Goal: Communication & Community: Answer question/provide support

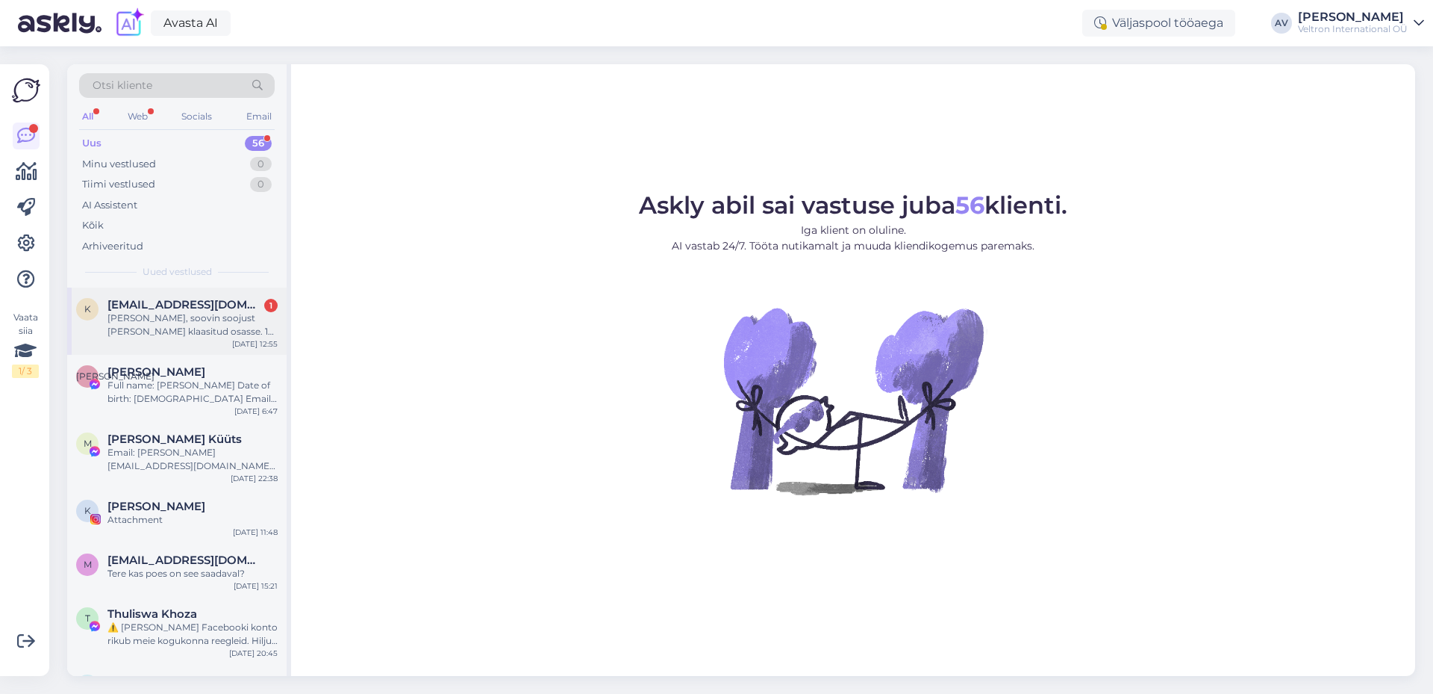
click at [152, 319] on div "[PERSON_NAME], soovin soojust [PERSON_NAME] klaasitud osasse. 12 ruutu, kõrgus …" at bounding box center [193, 324] width 170 height 27
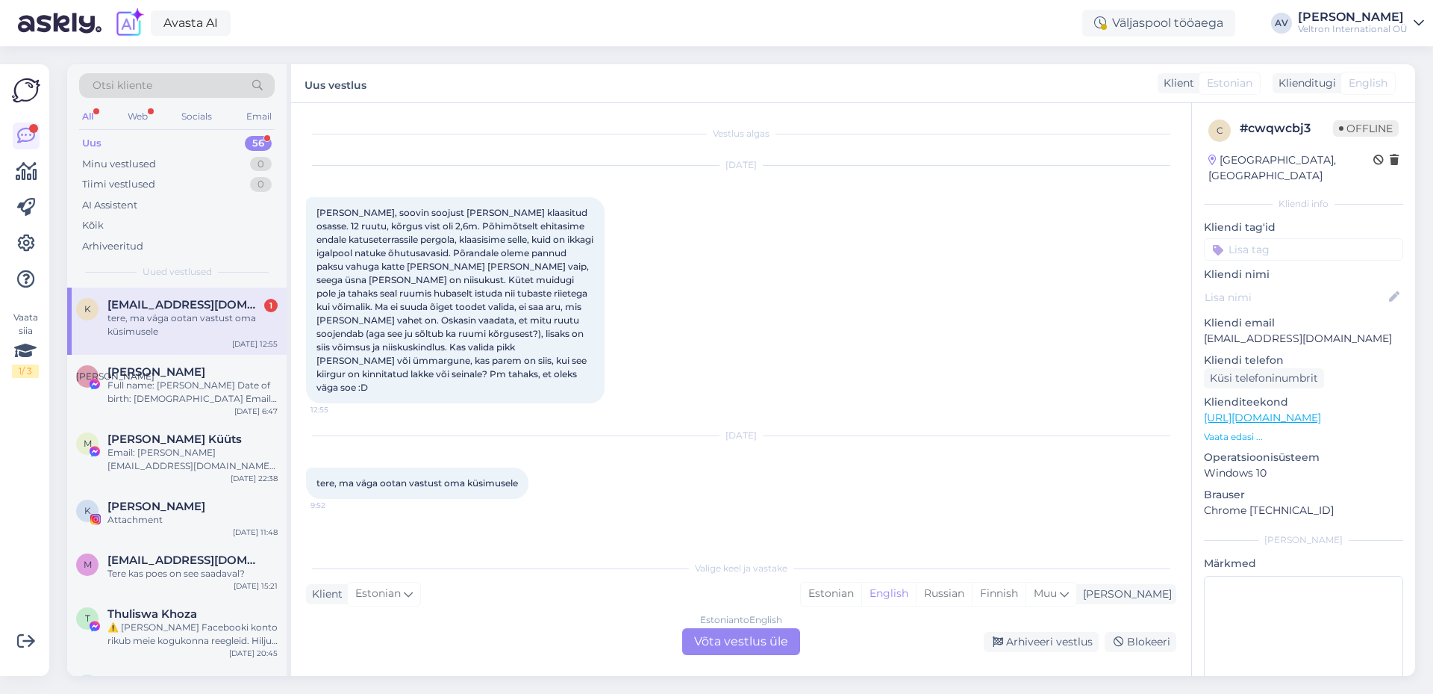
click at [741, 637] on div "Estonian to English Võta vestlus üle" at bounding box center [741, 641] width 118 height 27
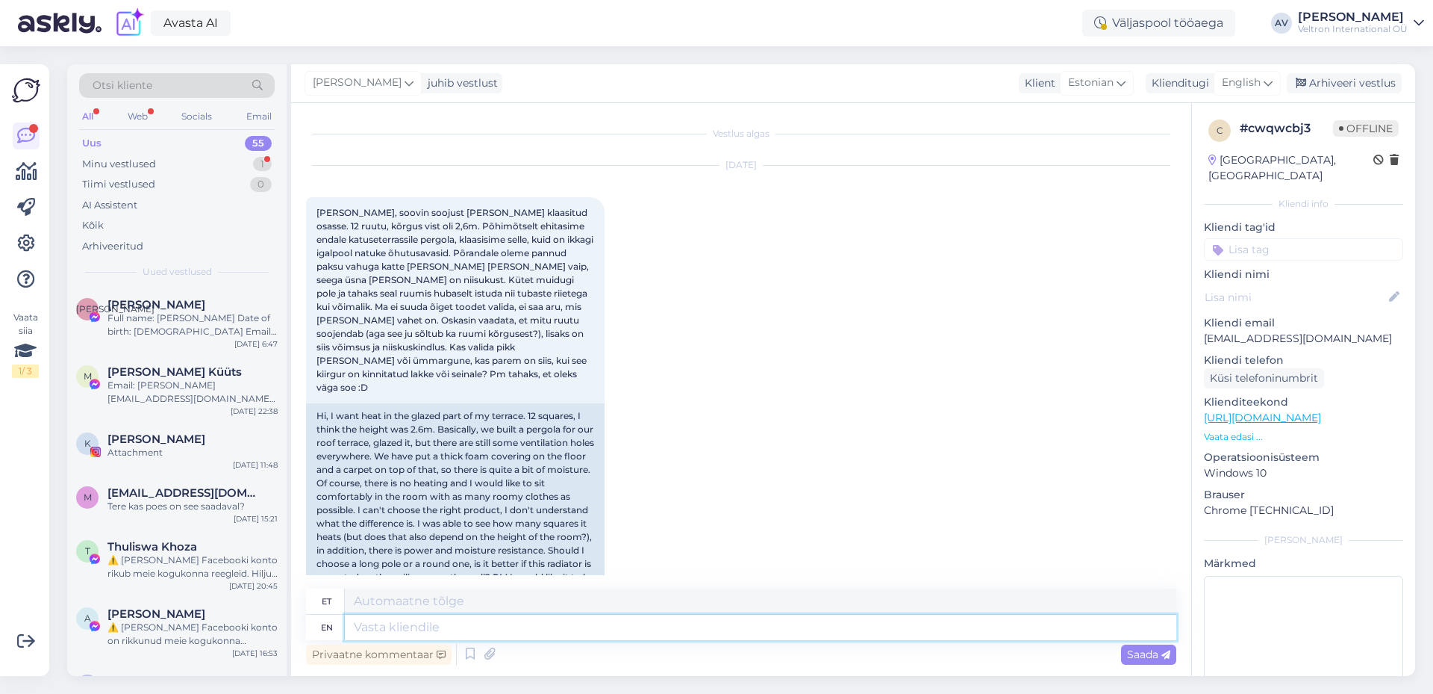
click at [505, 623] on textarea at bounding box center [761, 626] width 832 height 25
type textarea "Tere,"
type textarea "Tere, tän"
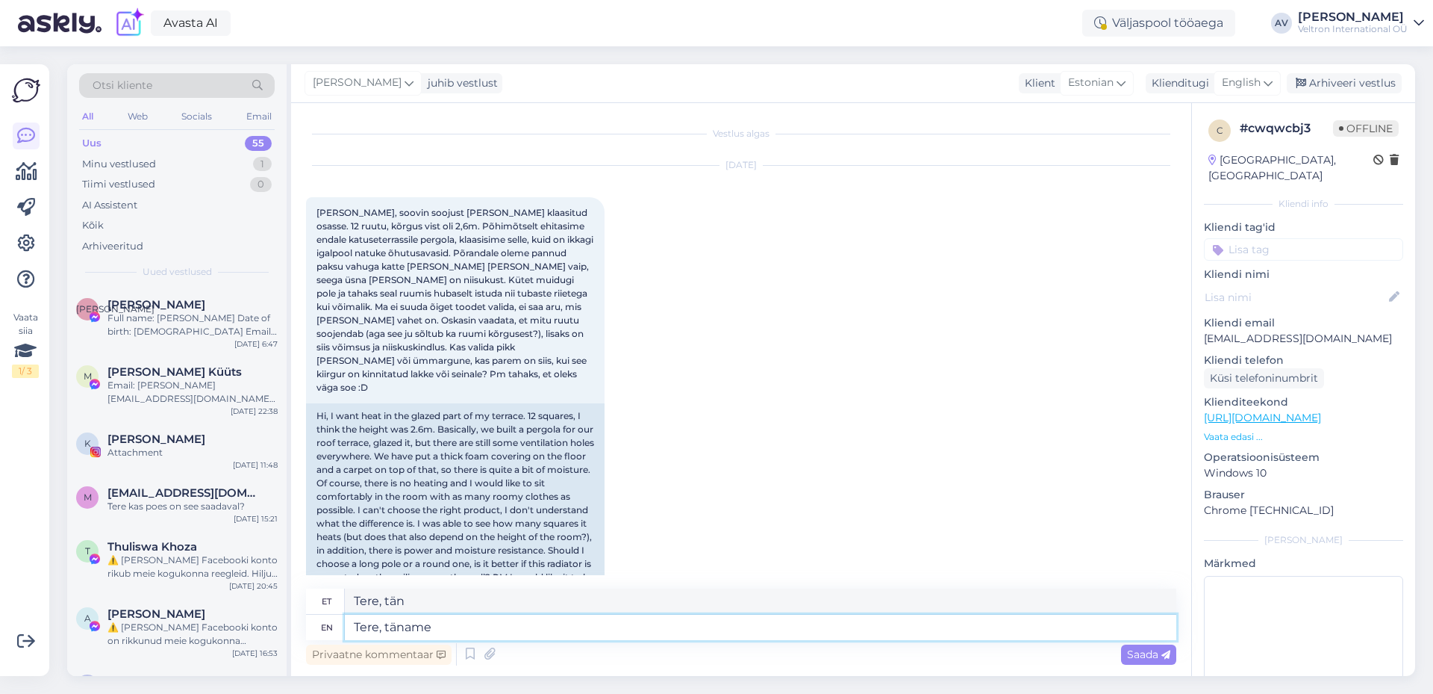
type textarea "Tere, täname t"
type textarea "Tere, täname"
type textarea "Tere, täname täpsustavate"
type textarea "Tere, täname täpsustajaid"
type textarea "Tere, täname täpsustavate küsimuste ee"
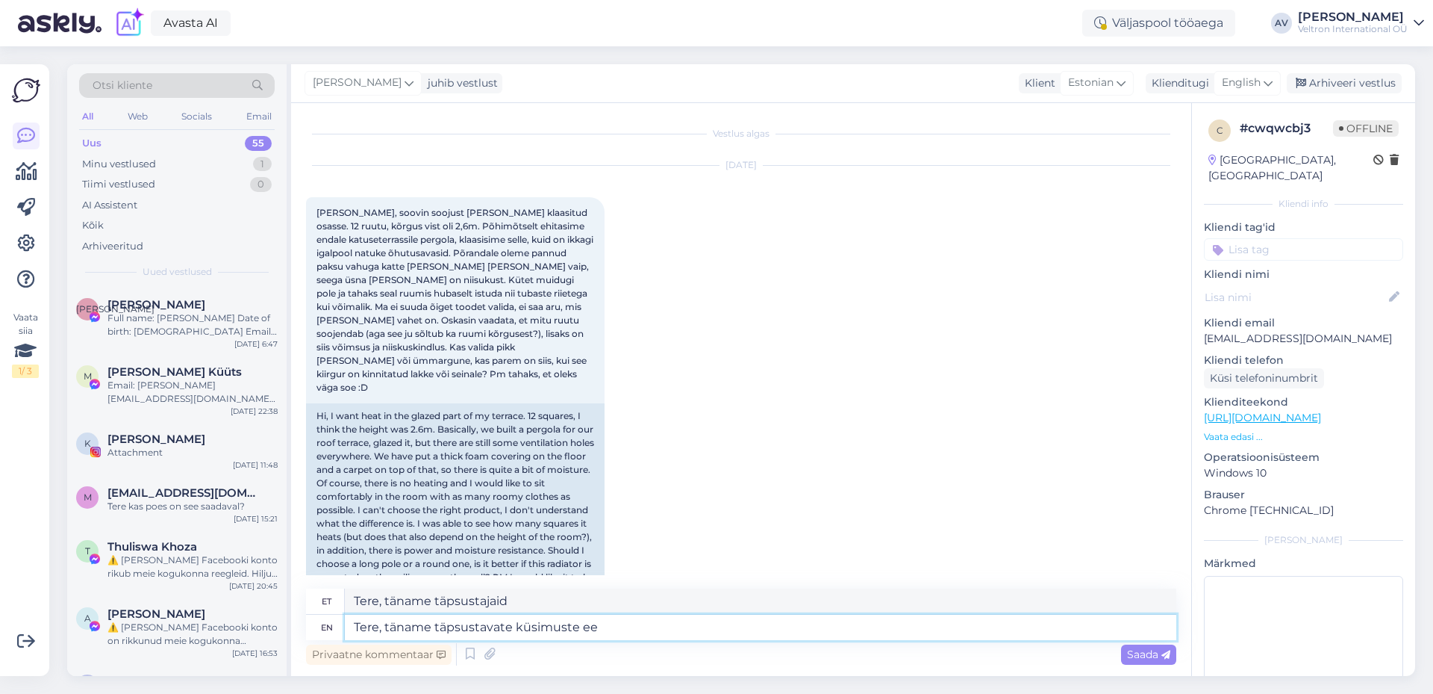
type textarea "Tere, täname täpsustavad küsimused"
type textarea "Tere, täname täpsustavate küsimuste eest."
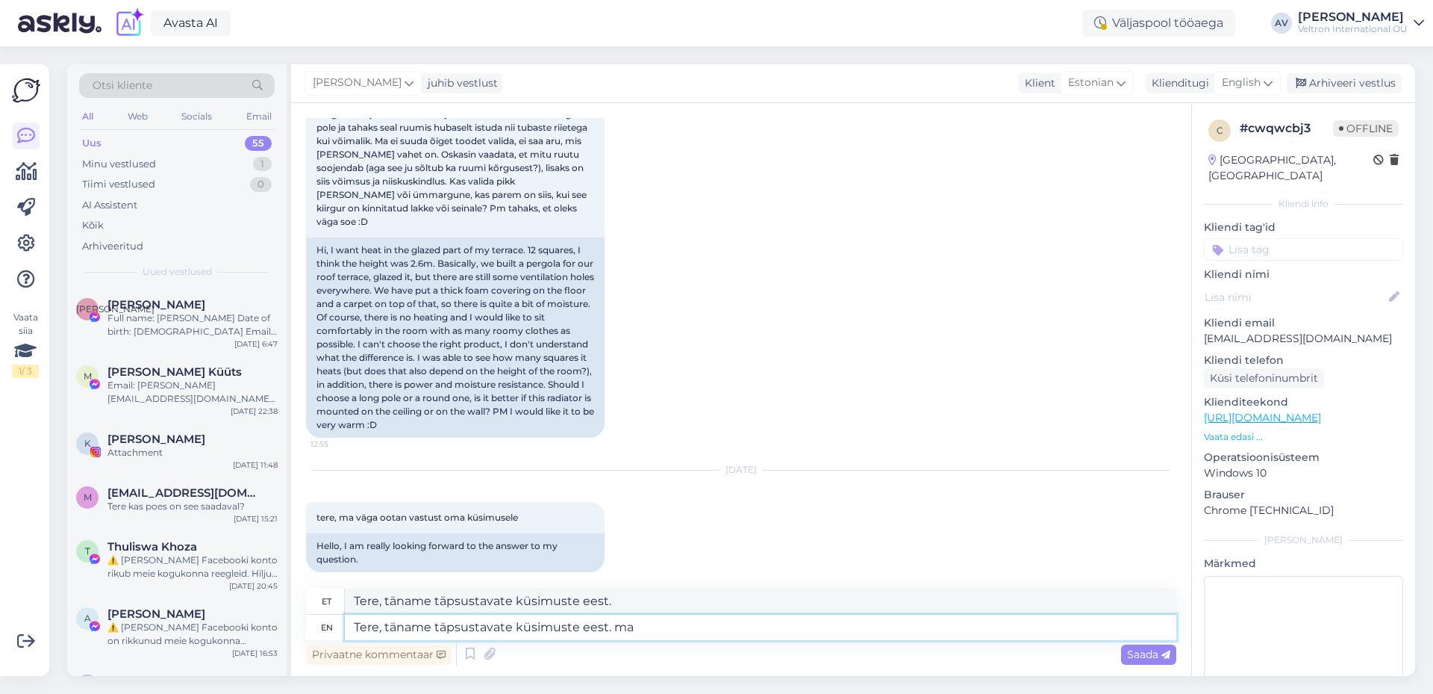
type textarea "Tere, täname täpsustavate küsimuste eest. ma"
type textarea "Tere, täname täpsustavate küsimuste eest."
type textarea "Tere, täname täpsustavate küsimuste eest. vastan"
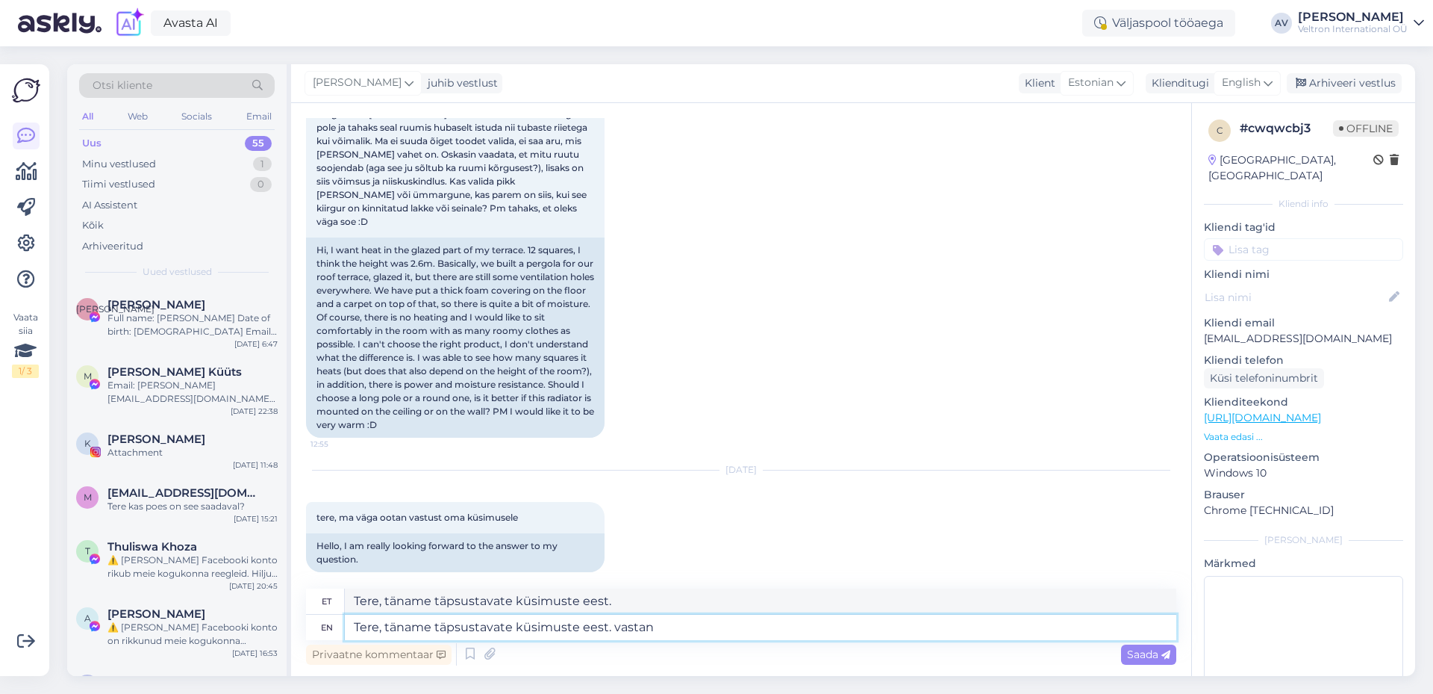
type textarea "Tere, täname täpsustavate küsimuste eest. vastan"
type textarea "Tere, täname täpsustavate küsimuste eest. vastan teile k"
type textarea "Tere, täname täpsustavate küsimuste eest. vastan teile"
type textarea "Tere, täname täpsustavate küsimuste eest. vastan teile kohe"
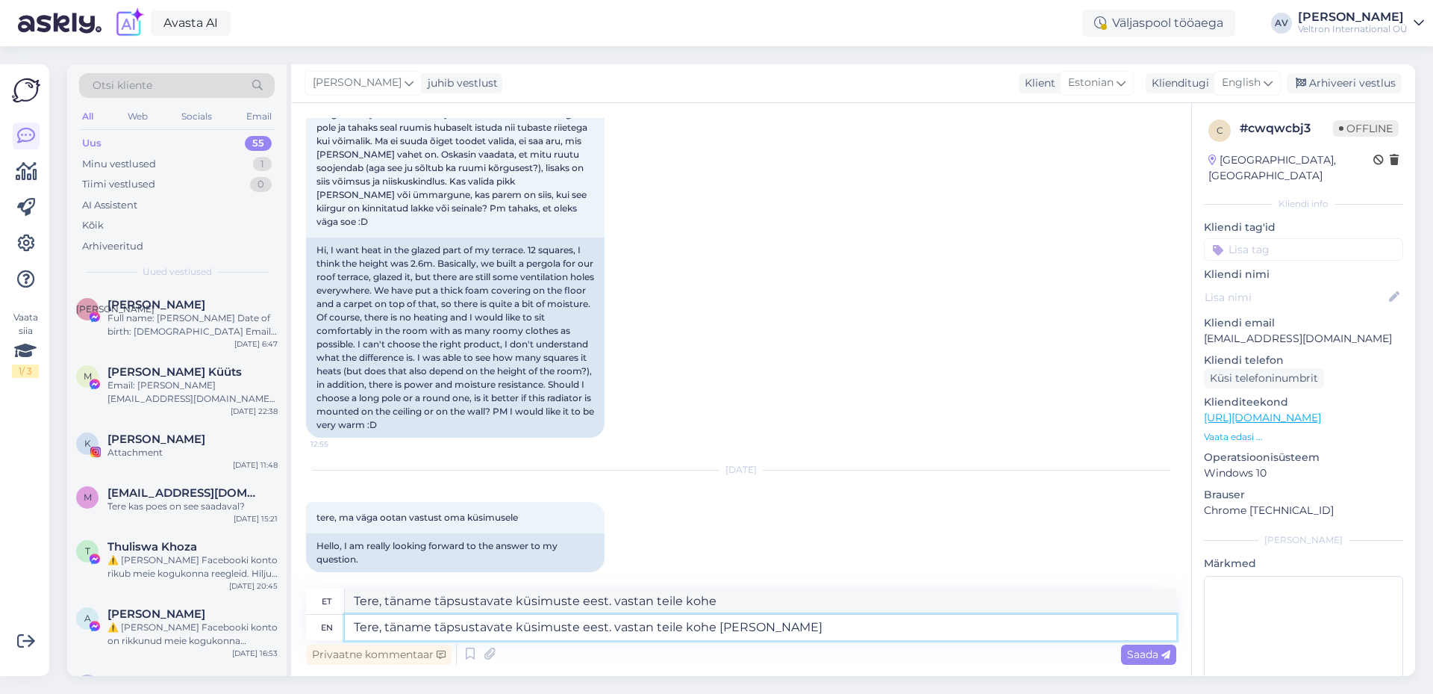
type textarea "Tere, täname täpsustavate küsimuste eest. vastan teile kohe [PERSON_NAME]"
type textarea "Tere, täname täpsustavate küsimuste eest. vastan teile kohe [PERSON_NAME],"
type textarea "Tere, täname täpsustavate küsimuste eest. vastan teile kohe [PERSON_NAME]"
type textarea "Tere, täname täpsustavate küsimuste eest. vastan teile kohe [PERSON_NAME],"
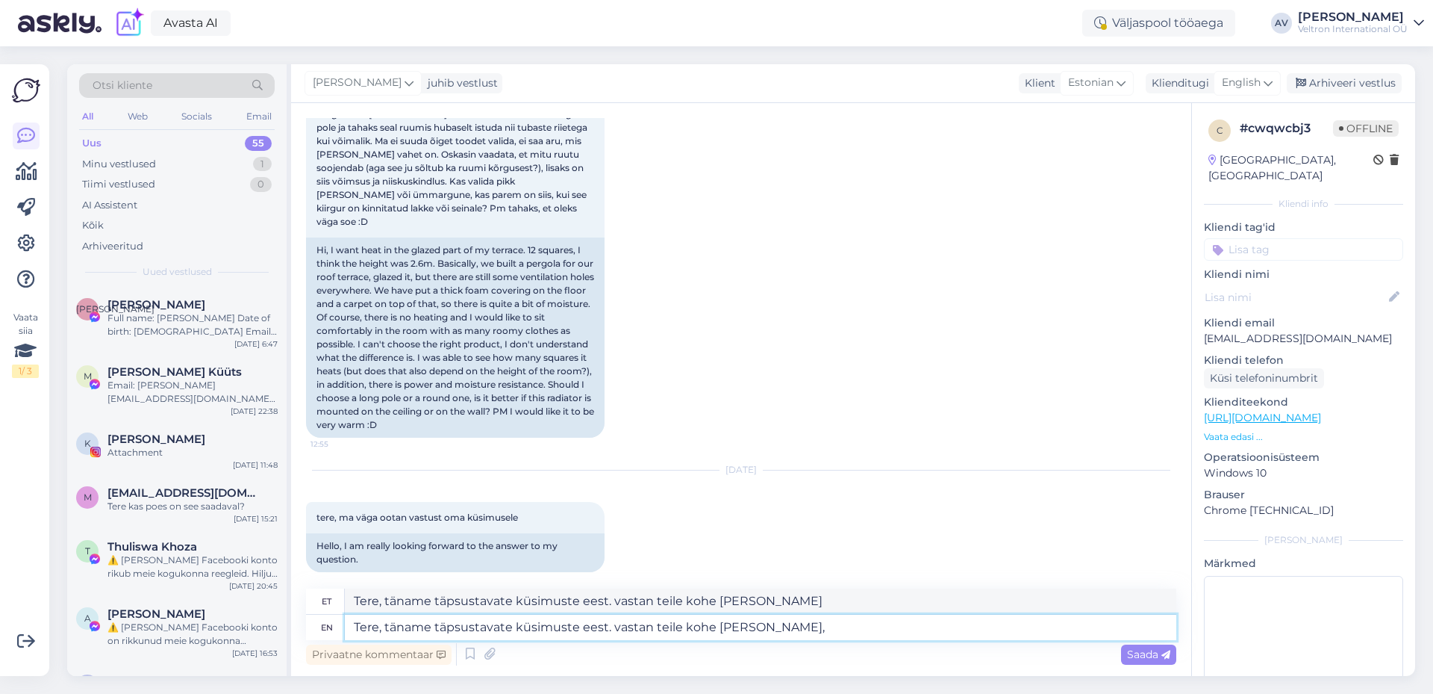
type textarea "Tere, täname täpsustavate küsimuste eest. vastan teile kohe [PERSON_NAME],"
type textarea "Tere, täname täpsustavate küsimuste eest. vastan teile kohe [PERSON_NAME], kuna…"
type textarea "Tere, täname täpsustavate küsimuste eest. vastan teile kohe [PERSON_NAME], kuna"
type textarea "Tere, täname täpsustavate küsimuste eest. vastan teile kohe [PERSON_NAME], kuna…"
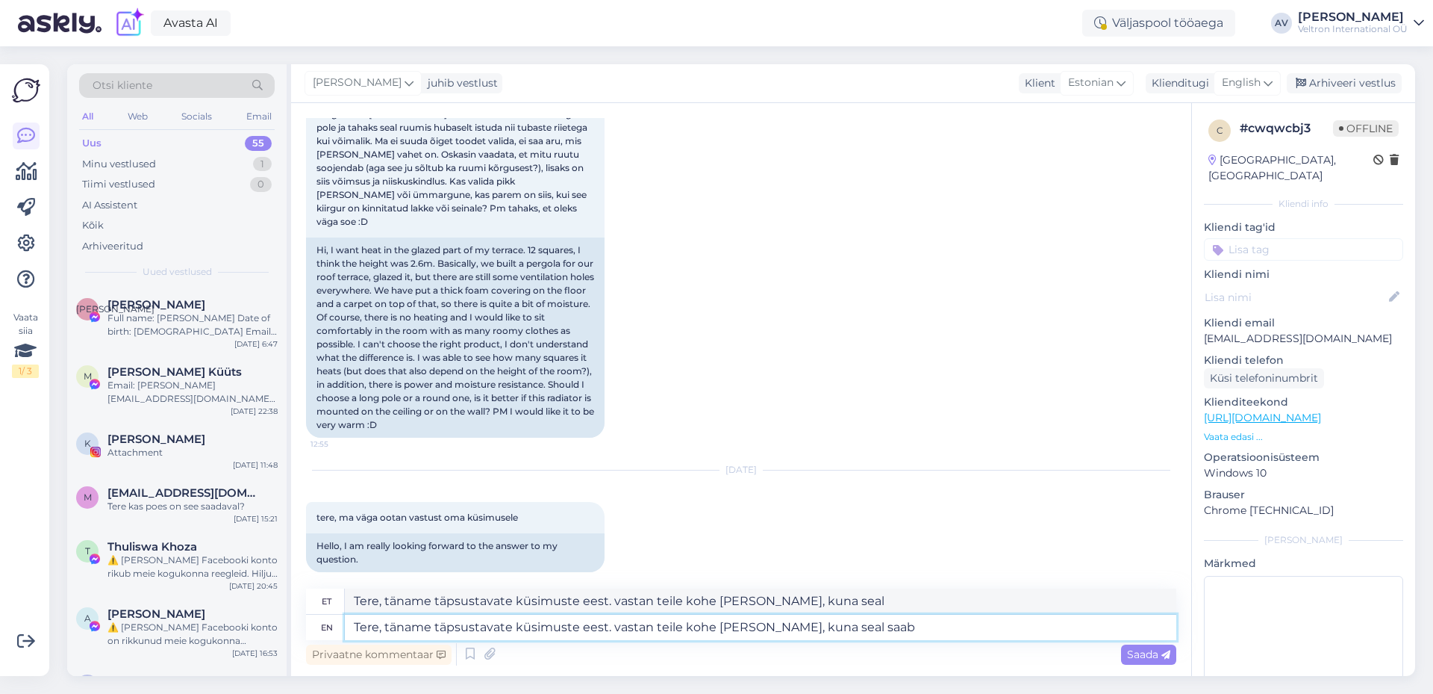
type textarea "Tere, täname täpsustavate küsimuste eest. vastan teile kohe [PERSON_NAME], kuna…"
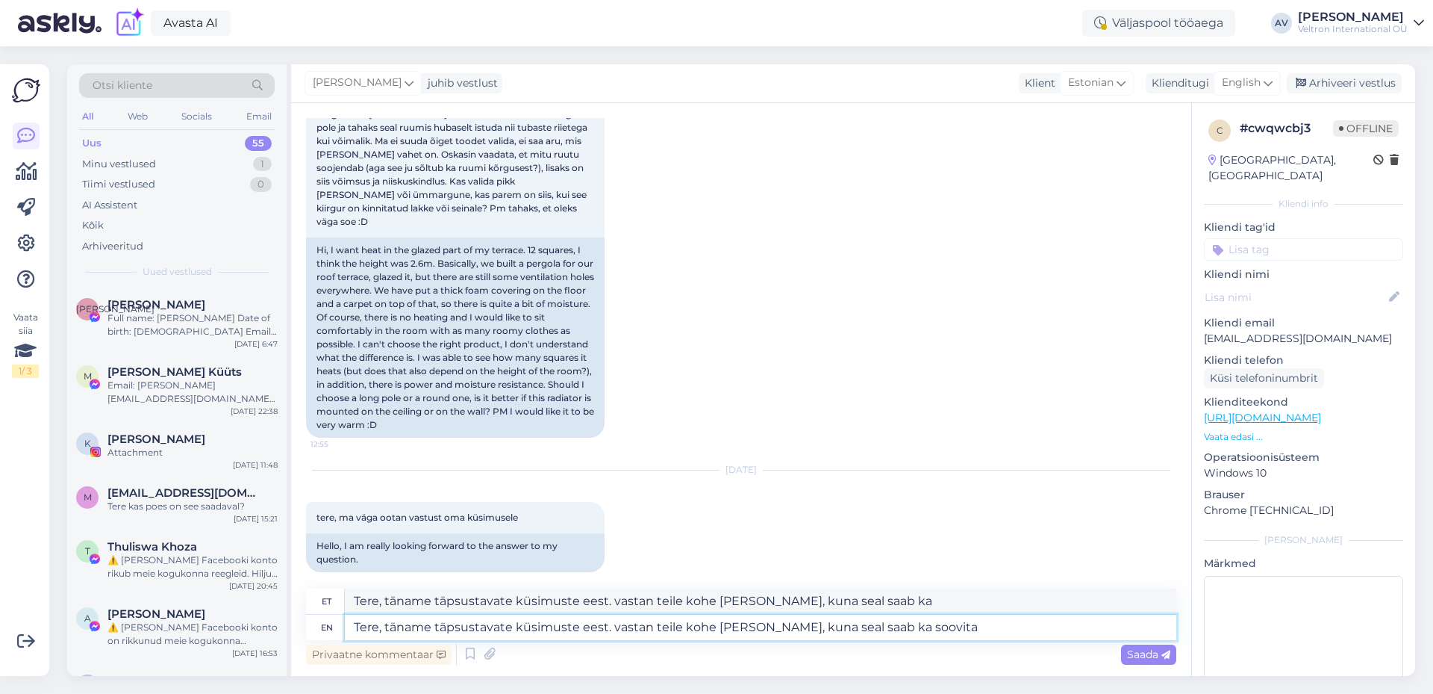
type textarea "Tere, täname täpsustavate küsimuste eest. vastan teile kohe [PERSON_NAME], kuna…"
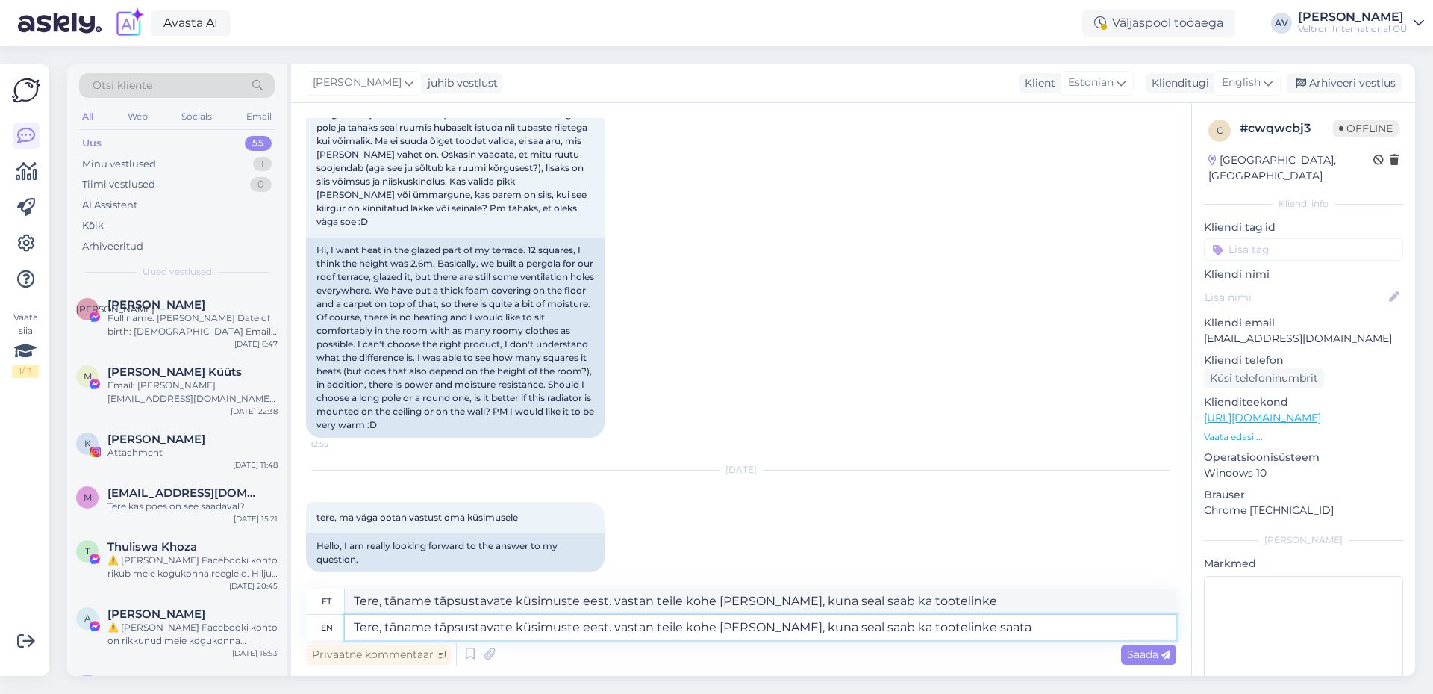
type textarea "Tere, täname täpsustavate küsimuste eest. vastan teile kohe [PERSON_NAME], kuna…"
click at [1148, 656] on span "Saada" at bounding box center [1148, 653] width 43 height 13
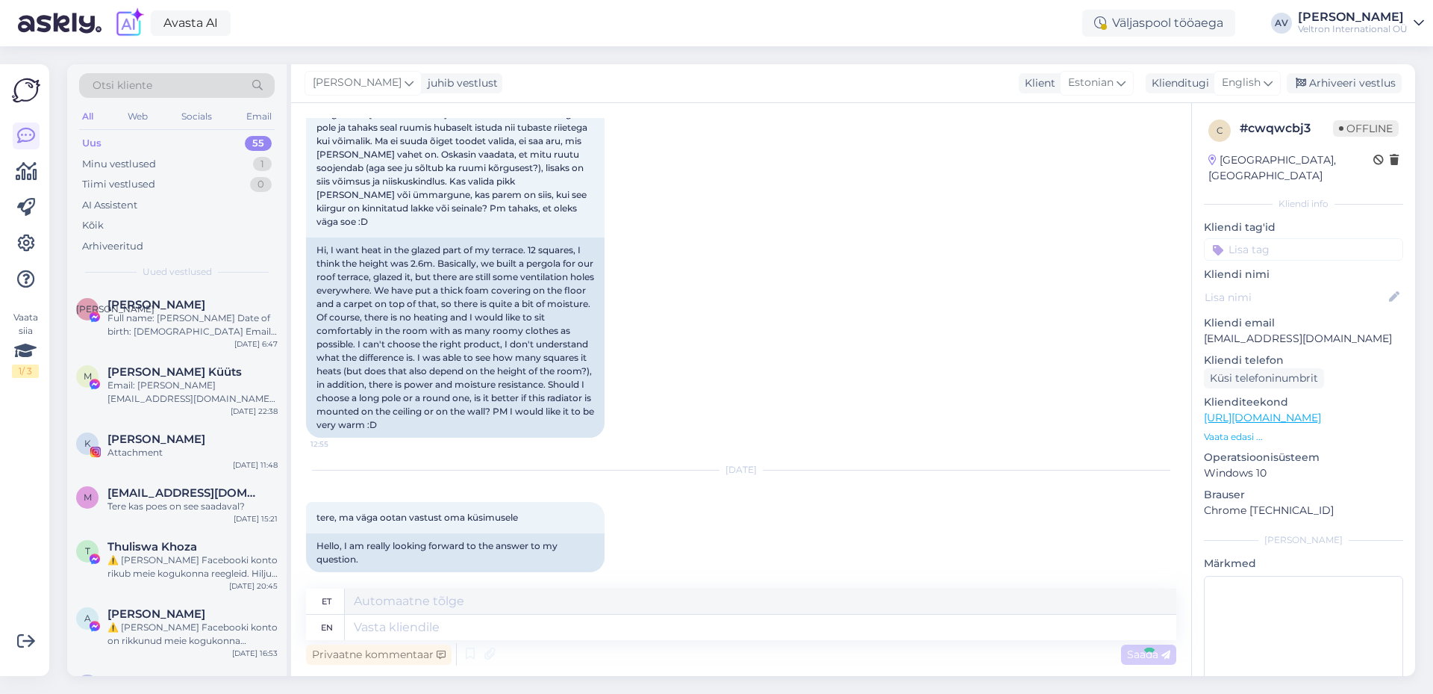
scroll to position [282, 0]
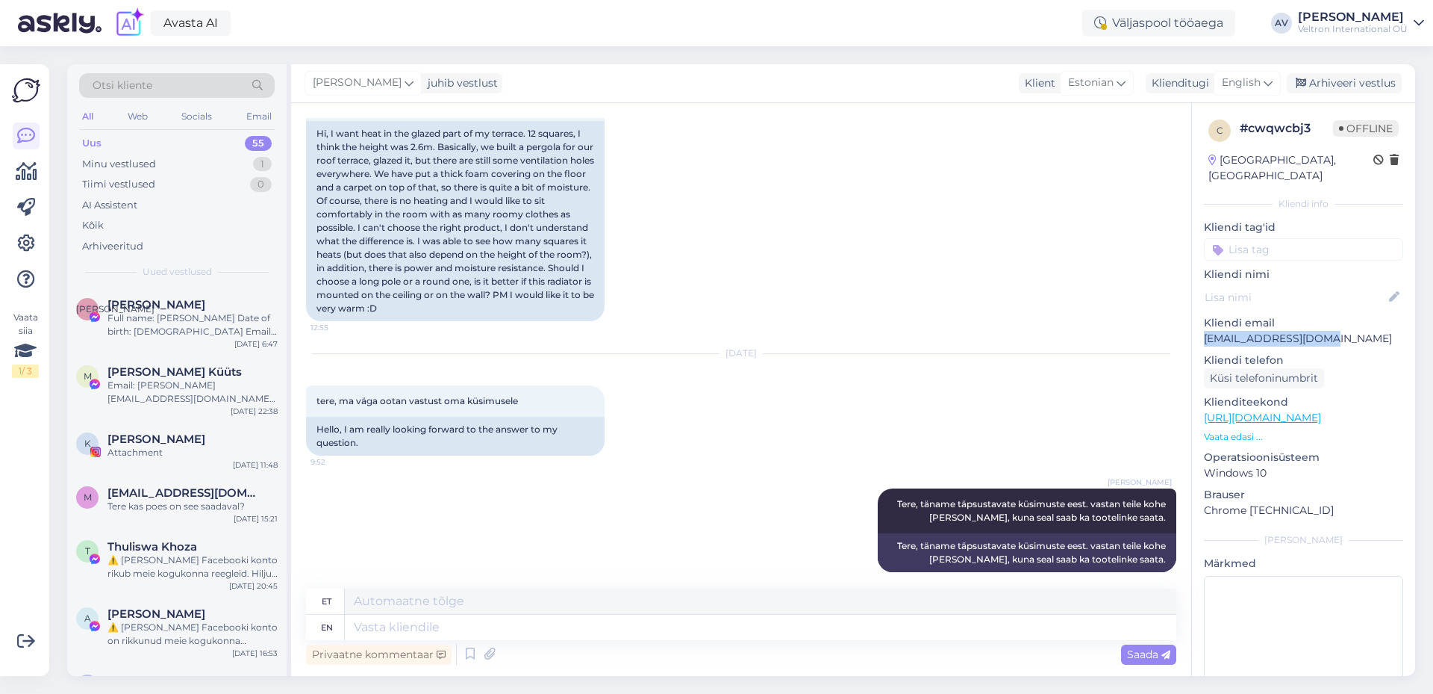
drag, startPoint x: 1319, startPoint y: 321, endPoint x: 1203, endPoint y: 326, distance: 116.6
click at [1203, 326] on div "c # cwqwcbj3 Offline [GEOGRAPHIC_DATA], Peetri Kliendi info Kliendi tag'id Klie…" at bounding box center [1303, 417] width 223 height 629
copy p "[EMAIL_ADDRESS][DOMAIN_NAME]"
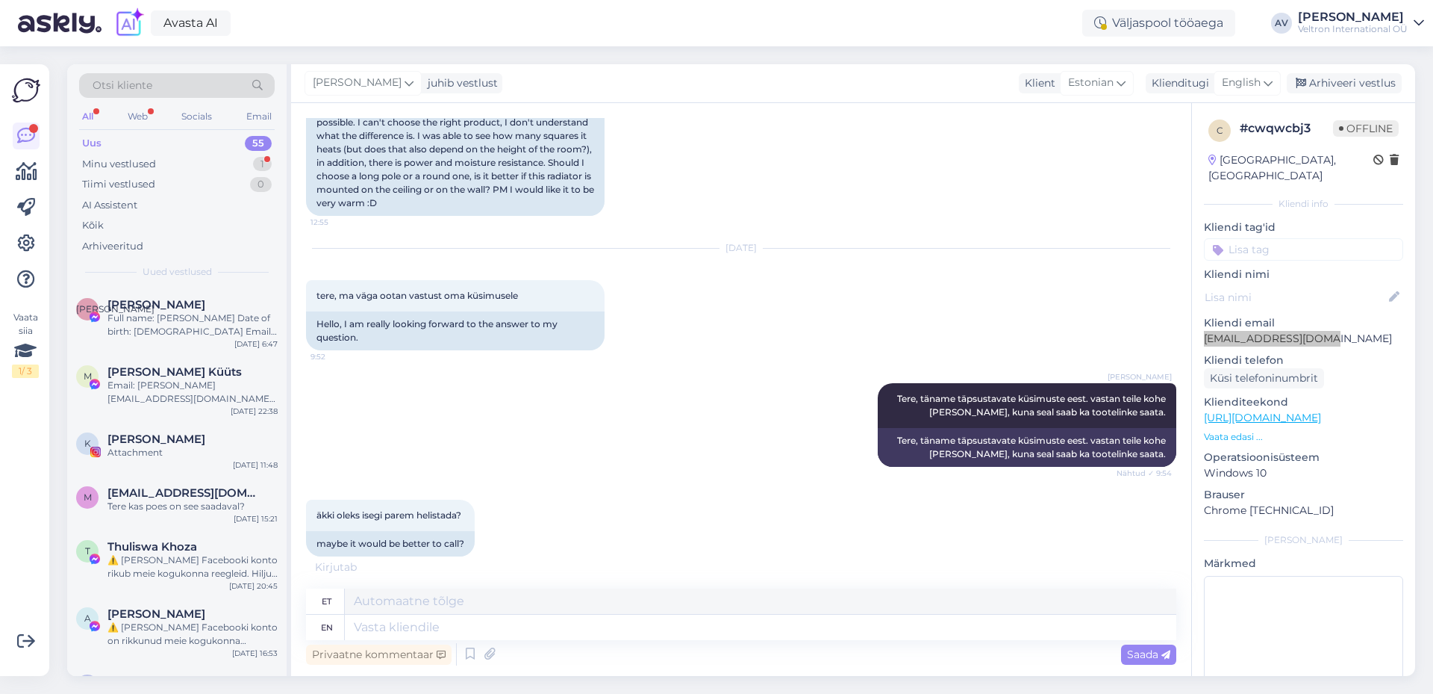
scroll to position [461, 0]
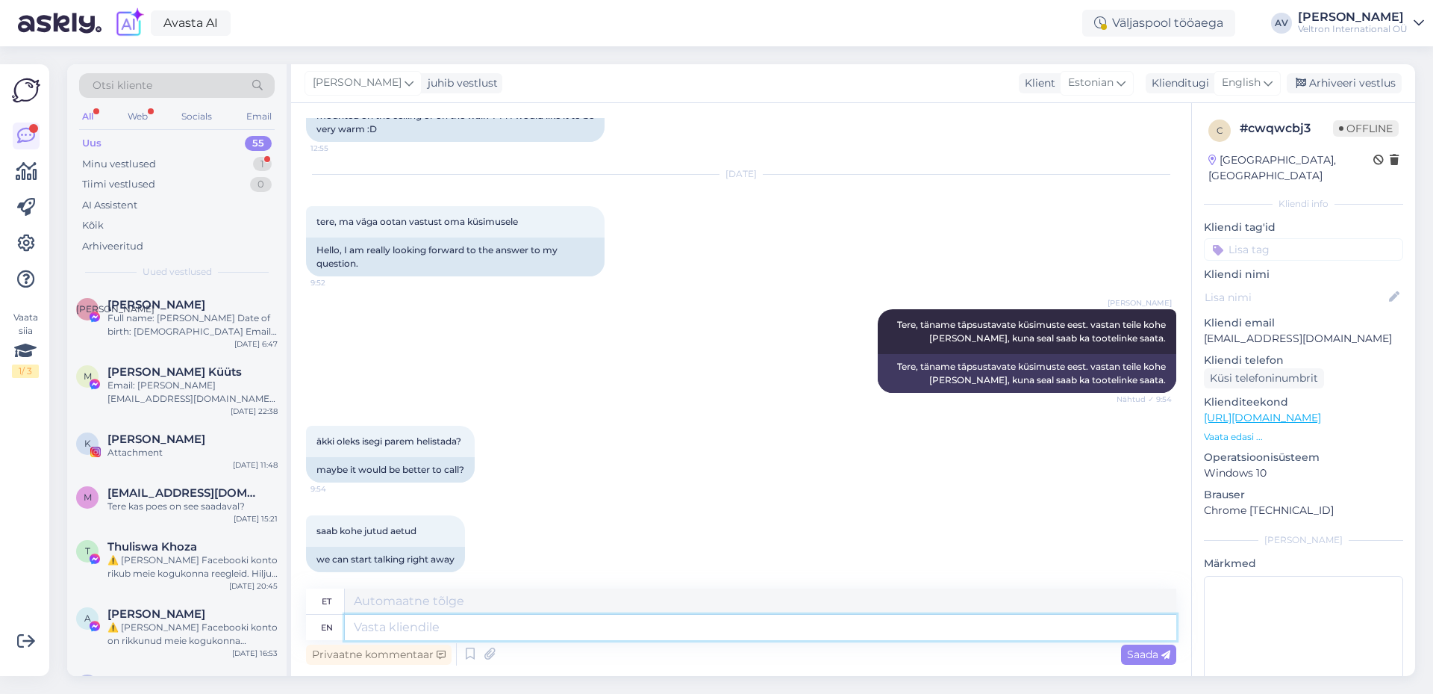
click at [662, 631] on textarea at bounding box center [761, 626] width 832 height 25
type textarea "jah"
type textarea "jah võite"
type textarea "jah [PERSON_NAME]"
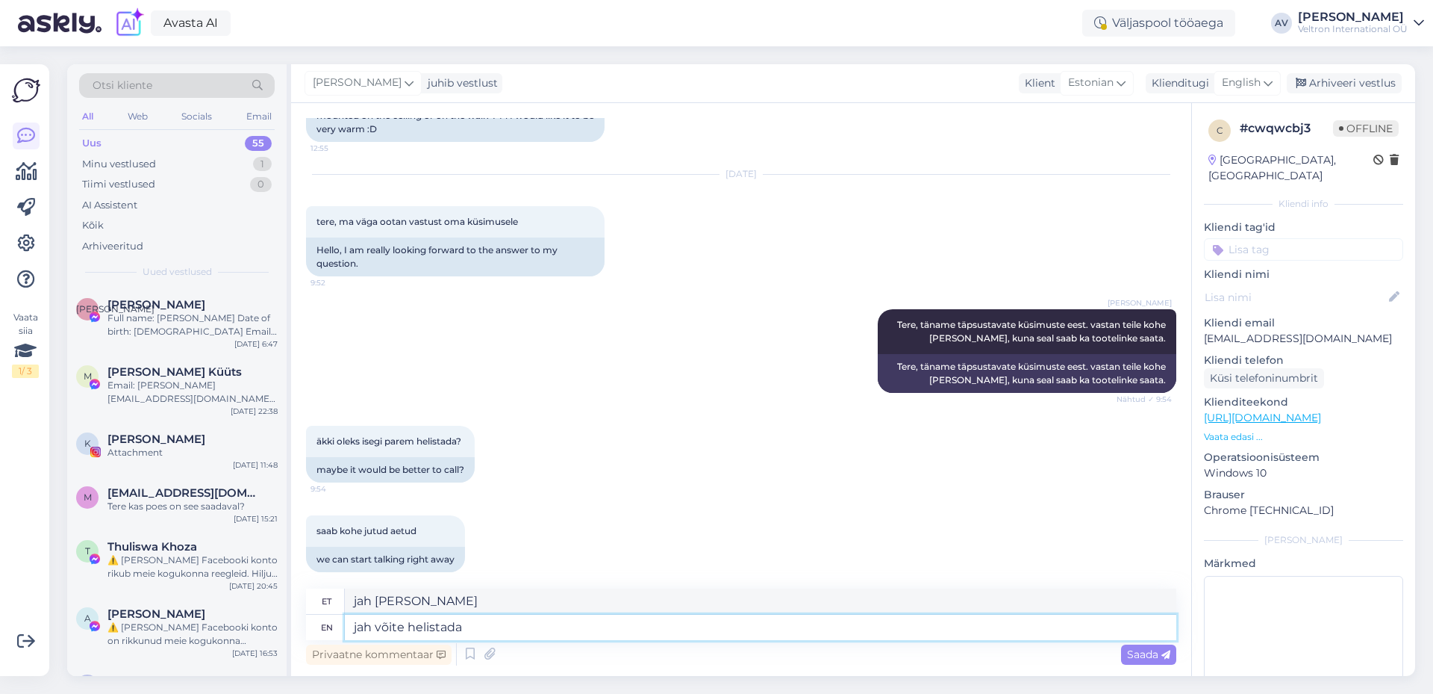
scroll to position [477, 0]
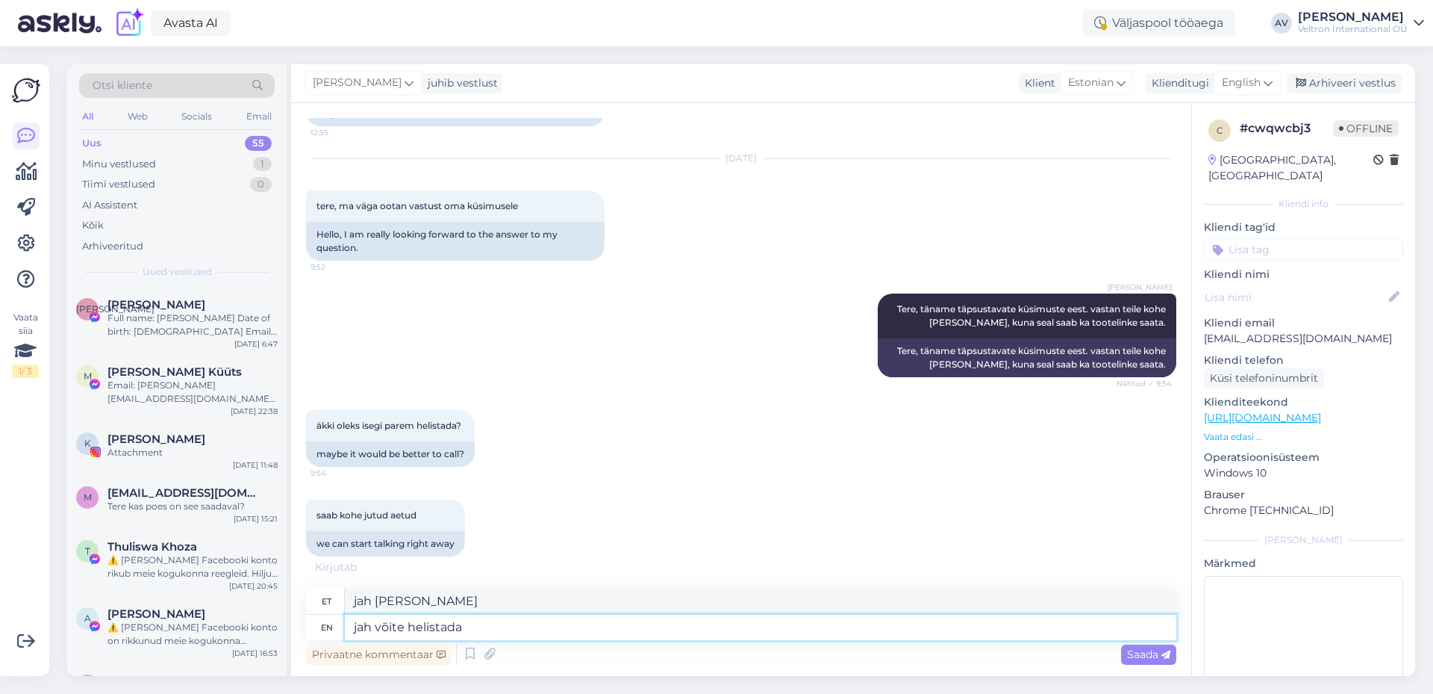
type textarea "jah võite helistada"
type textarea "jah võide helistada"
type textarea "jah võite helistada 58999214"
type textarea "jah võide helistada 58999214"
